Goal: Information Seeking & Learning: Find specific fact

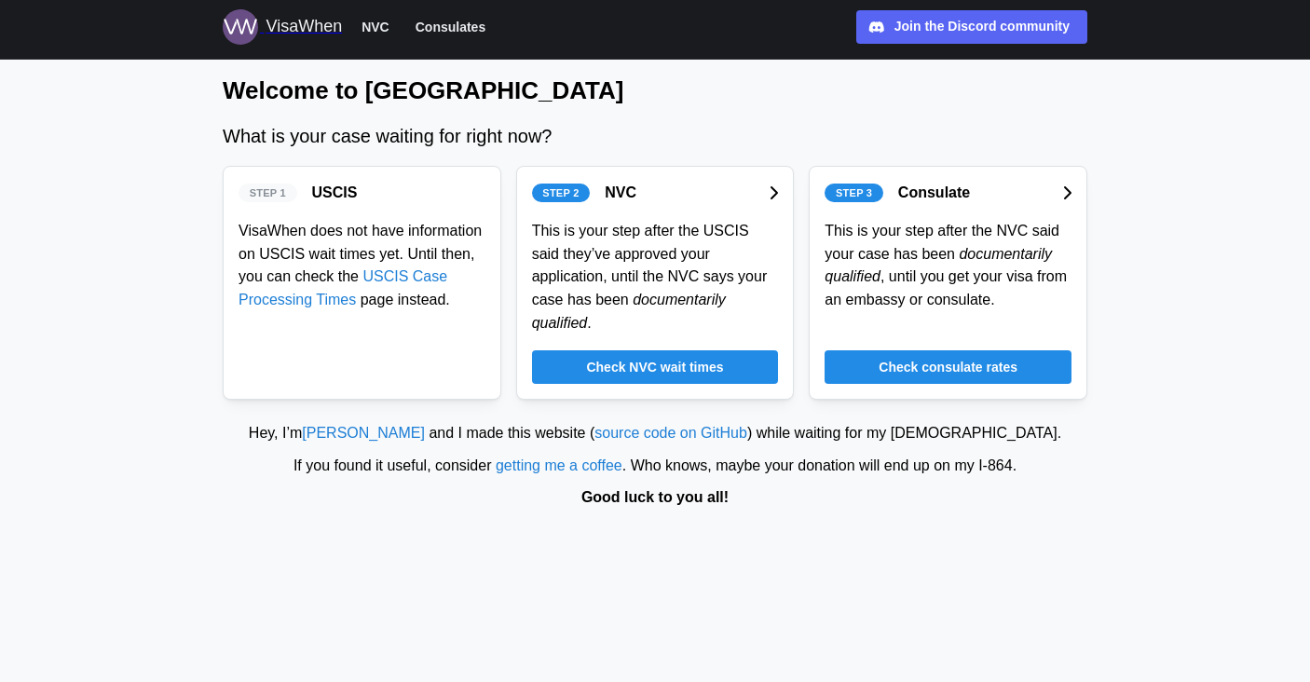
click at [714, 370] on span "Check NVC wait times" at bounding box center [654, 367] width 137 height 32
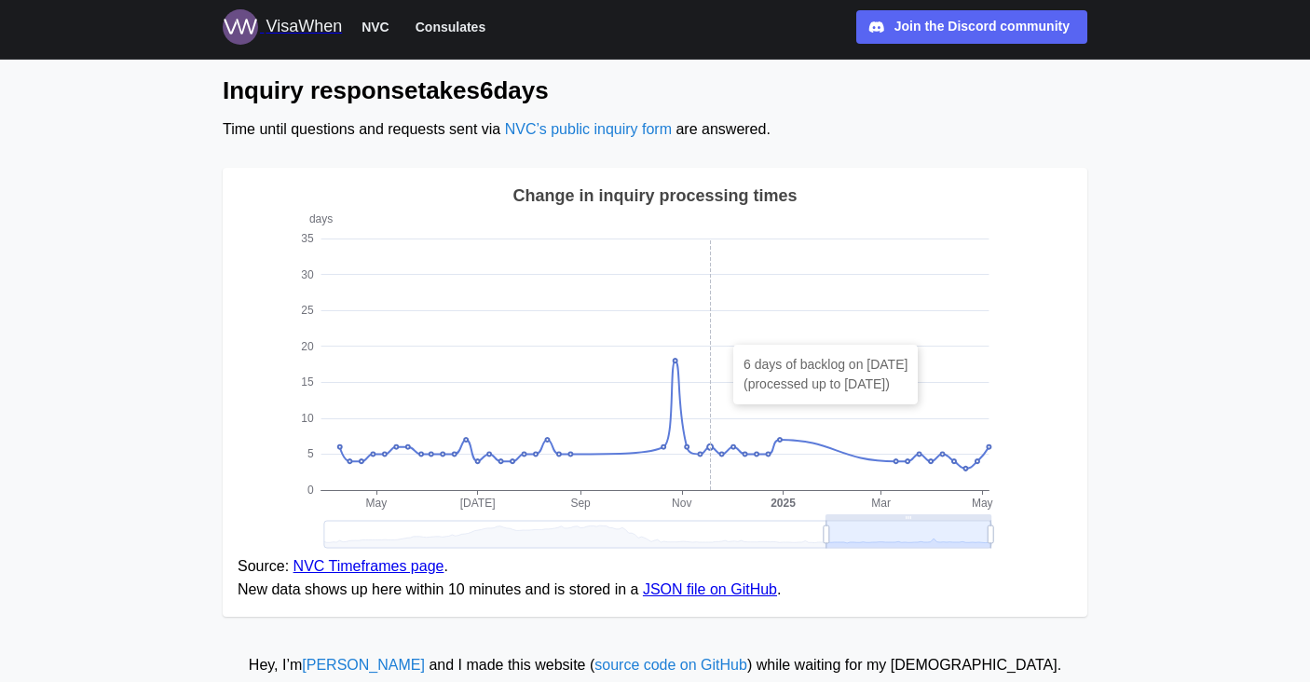
scroll to position [1537, 0]
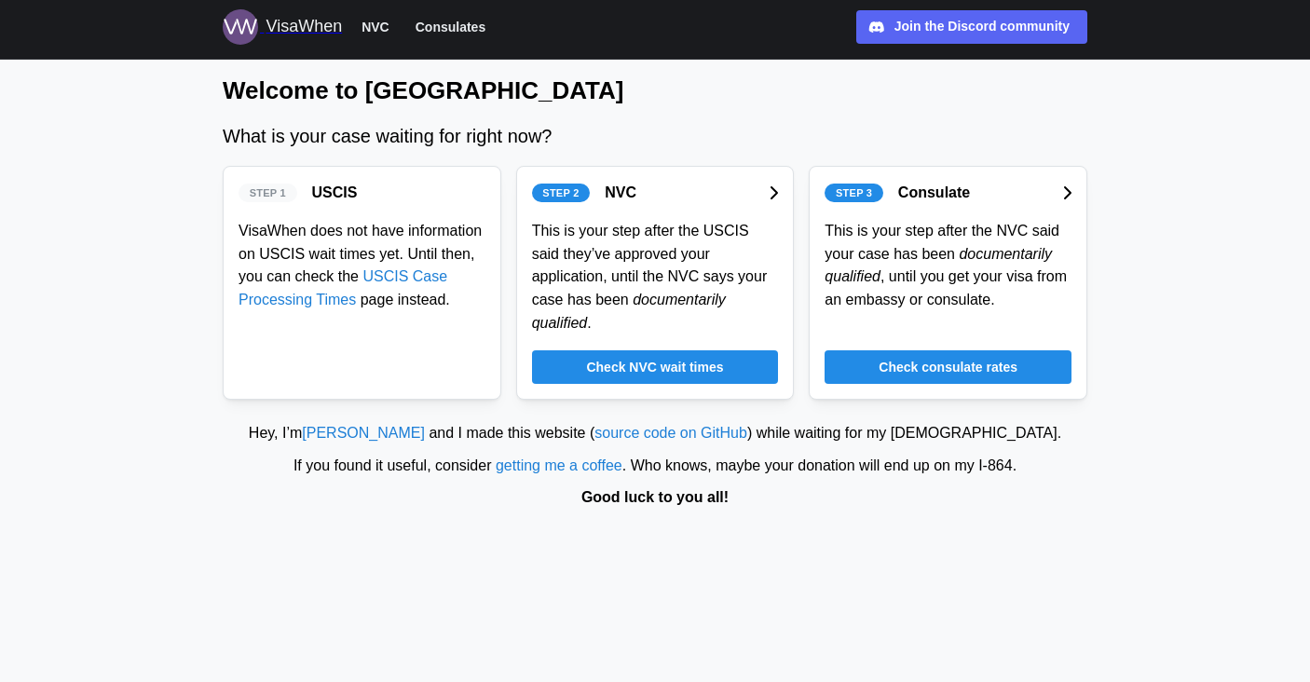
click at [900, 379] on span "Check consulate rates" at bounding box center [948, 367] width 139 height 32
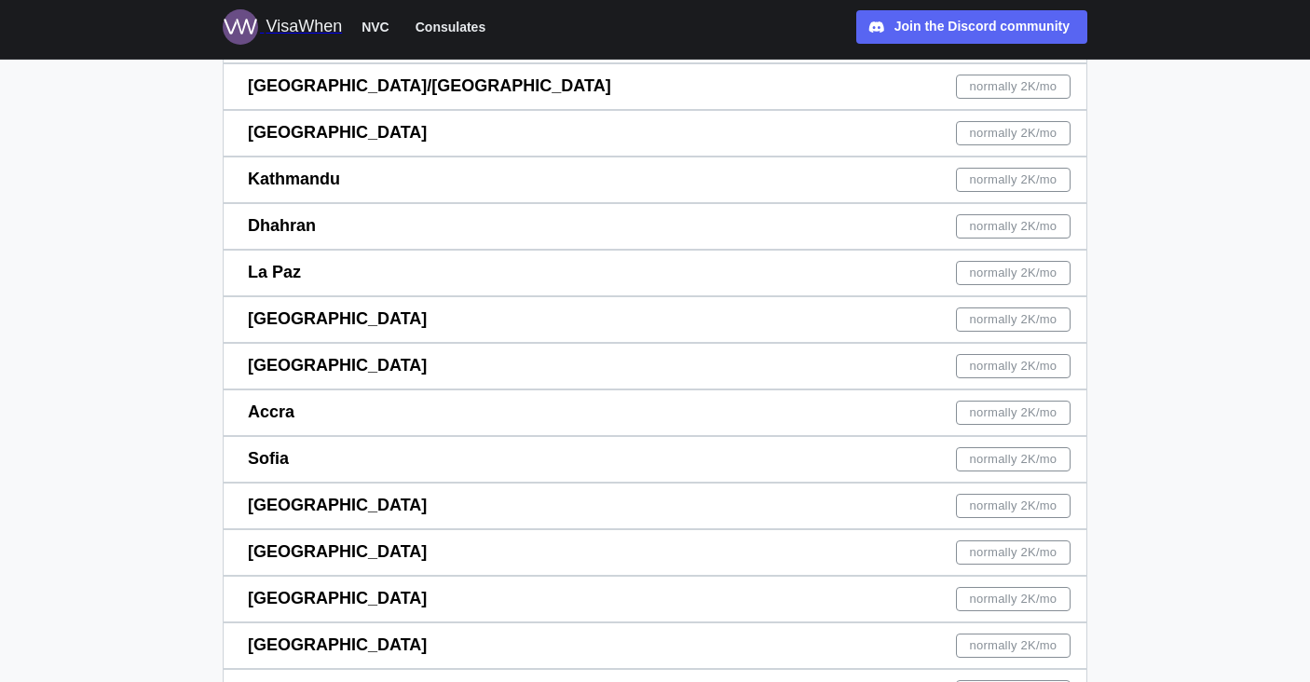
scroll to position [4345, 0]
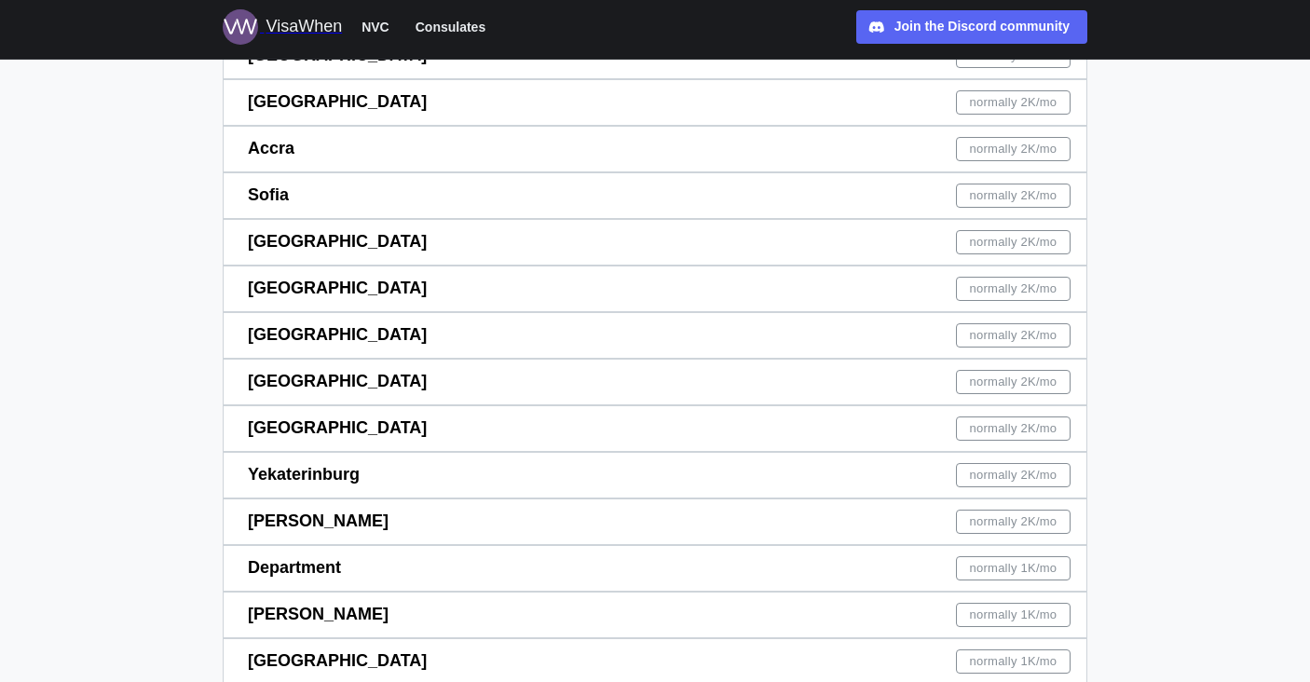
click at [291, 526] on span "[PERSON_NAME]" at bounding box center [318, 521] width 141 height 19
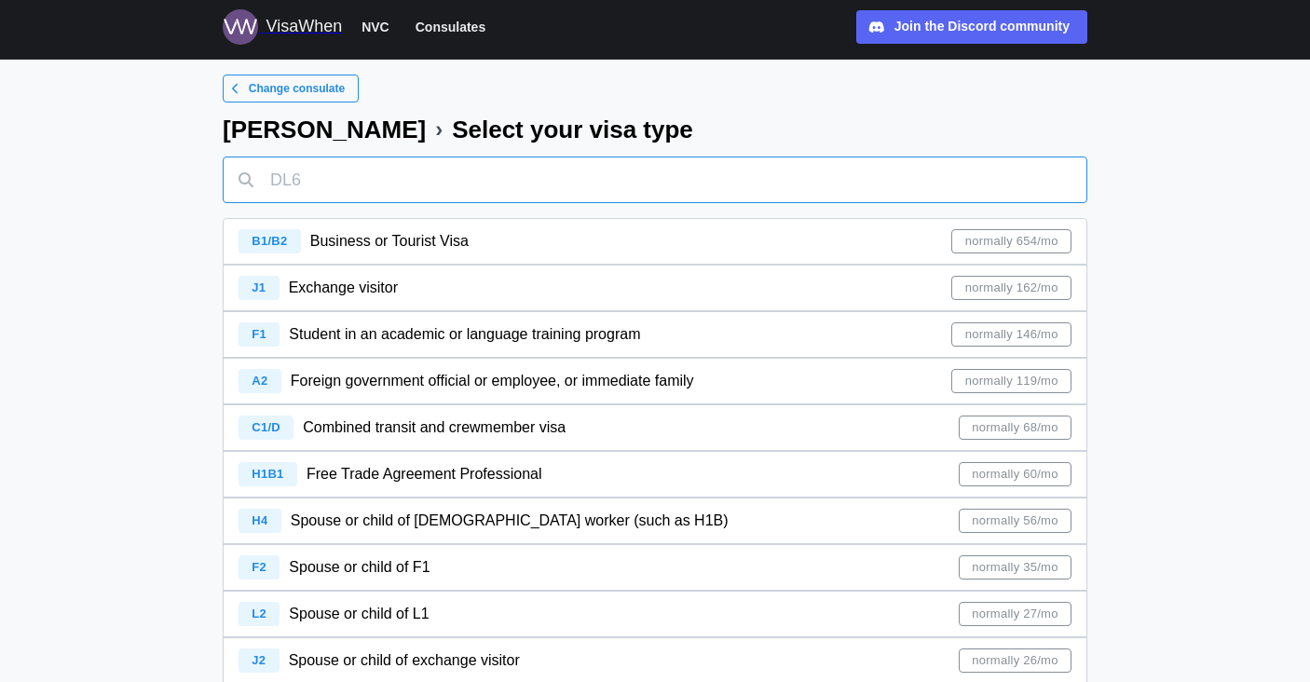
click at [541, 172] on input "text" at bounding box center [655, 180] width 865 height 47
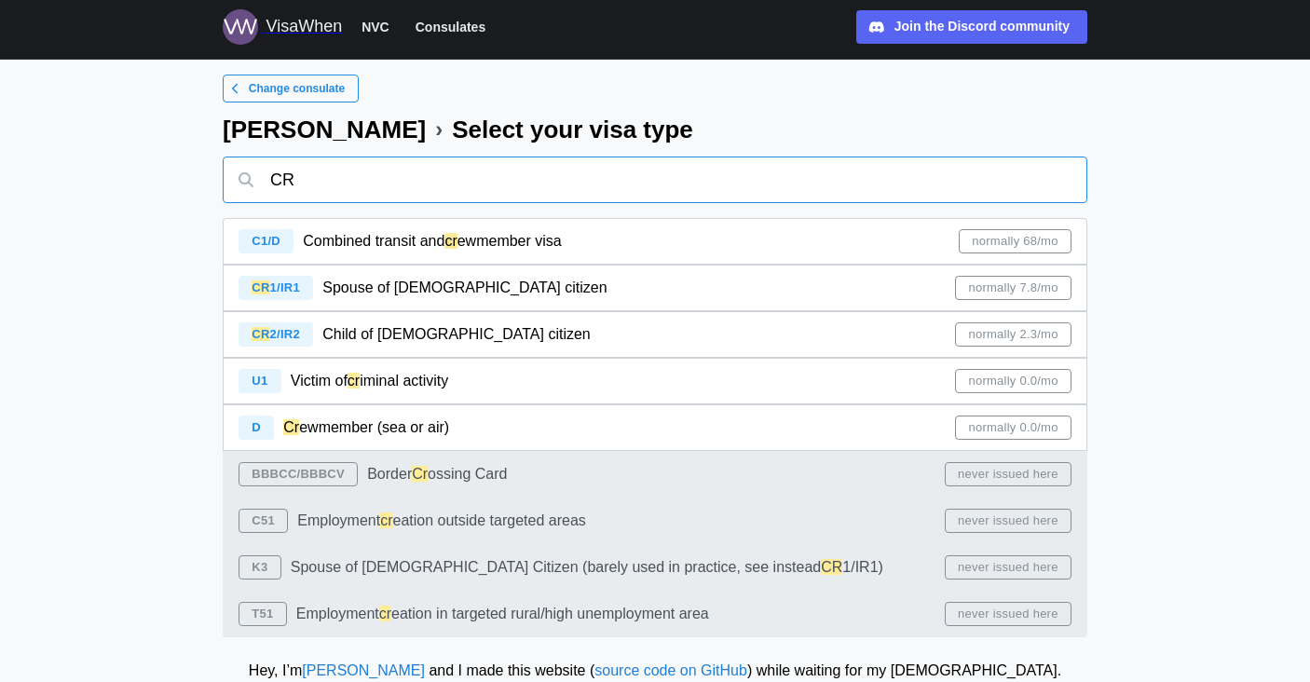
type input "CR"
click at [911, 288] on div "CR 1/IR1 Spouse of [DEMOGRAPHIC_DATA] citizen normally 7.8/mo" at bounding box center [655, 288] width 833 height 45
